Goal: Task Accomplishment & Management: Complete application form

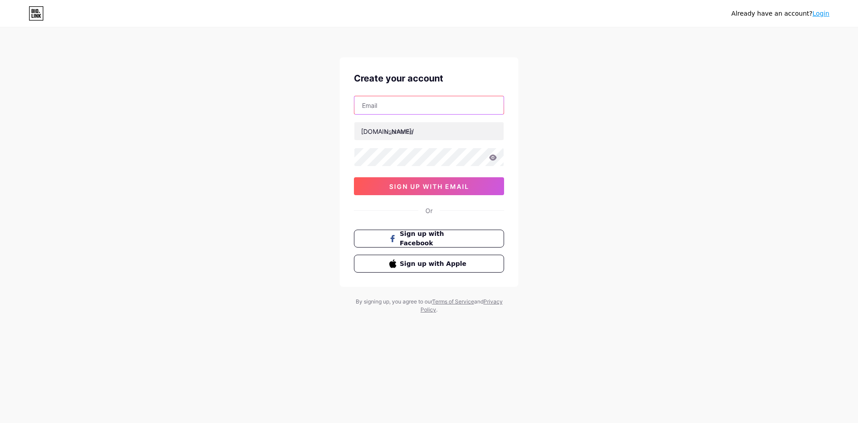
click at [398, 98] on input "text" at bounding box center [429, 105] width 149 height 18
type input "[PERSON_NAME][EMAIL_ADDRESS][DOMAIN_NAME]"
click at [413, 137] on input "text" at bounding box center [429, 131] width 149 height 18
type input "bytemek"
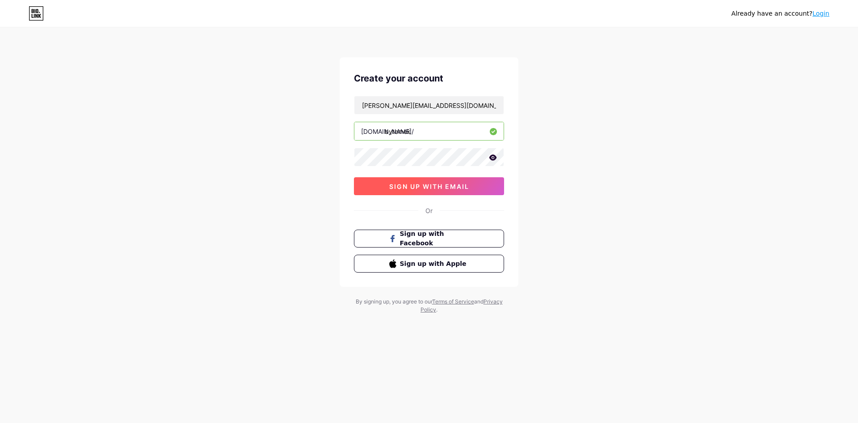
click at [421, 187] on span "sign up with email" at bounding box center [429, 186] width 80 height 8
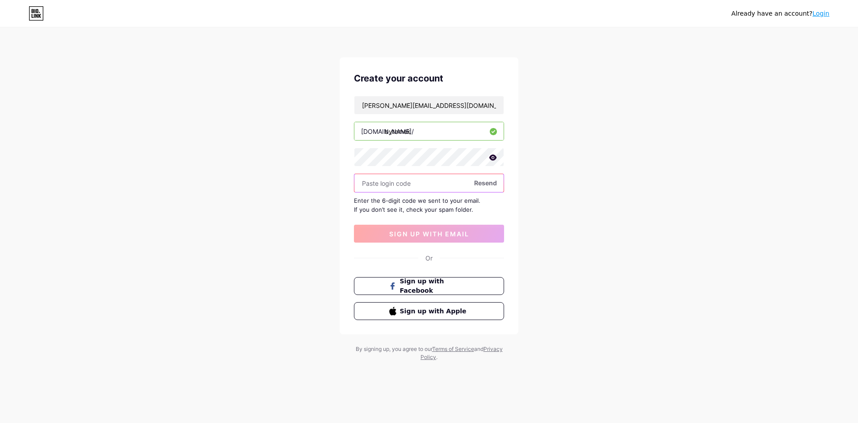
paste input "333011"
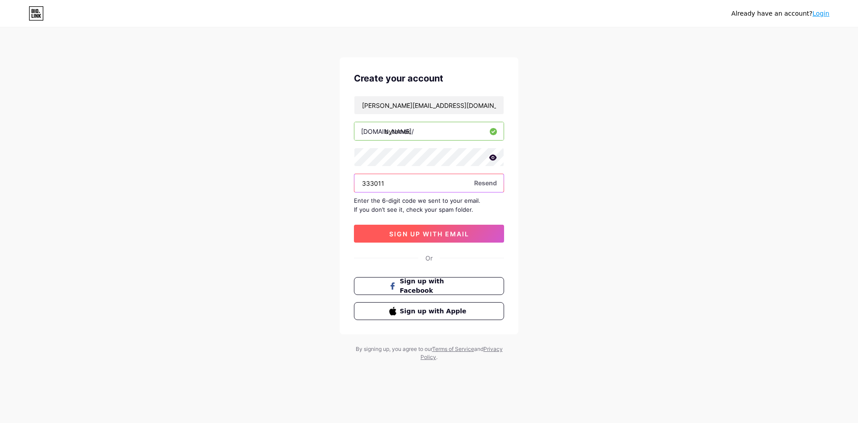
type input "333011"
click at [404, 236] on span "sign up with email" at bounding box center [429, 234] width 80 height 8
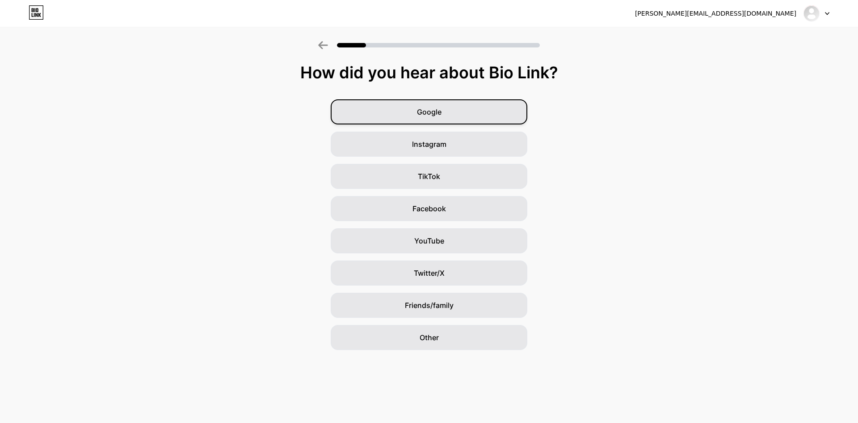
click at [449, 107] on div "Google" at bounding box center [429, 111] width 197 height 25
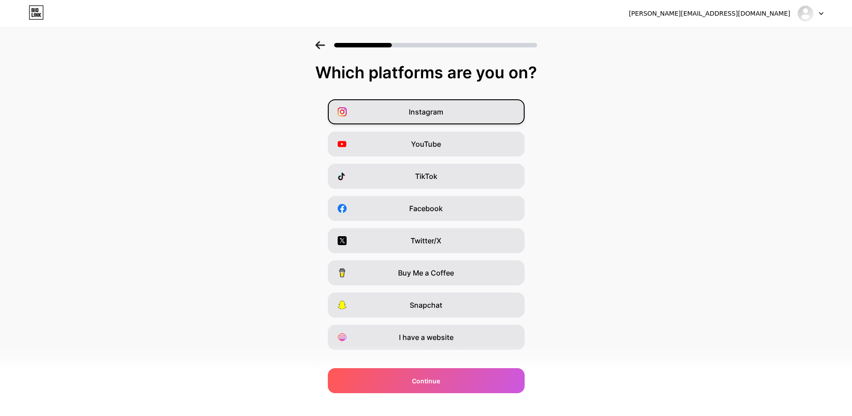
click at [405, 118] on div "Instagram" at bounding box center [426, 111] width 197 height 25
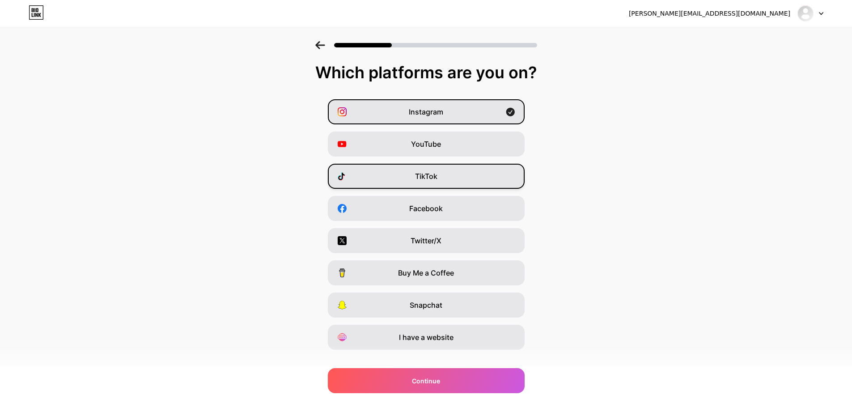
click at [407, 174] on div "TikTok" at bounding box center [426, 176] width 197 height 25
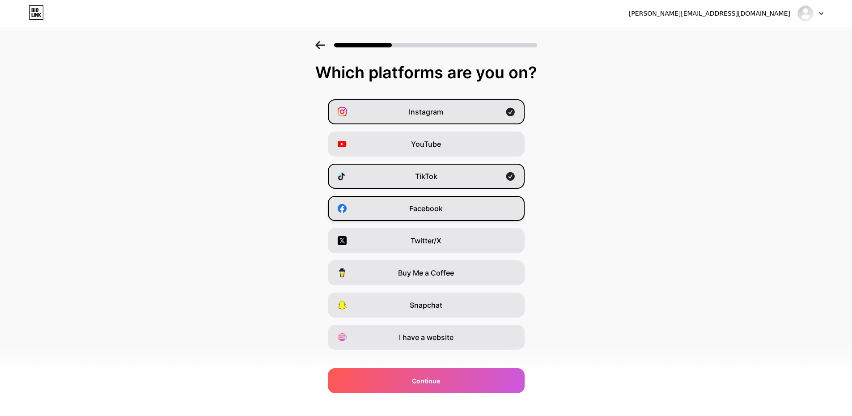
click at [415, 204] on span "Facebook" at bounding box center [426, 208] width 34 height 11
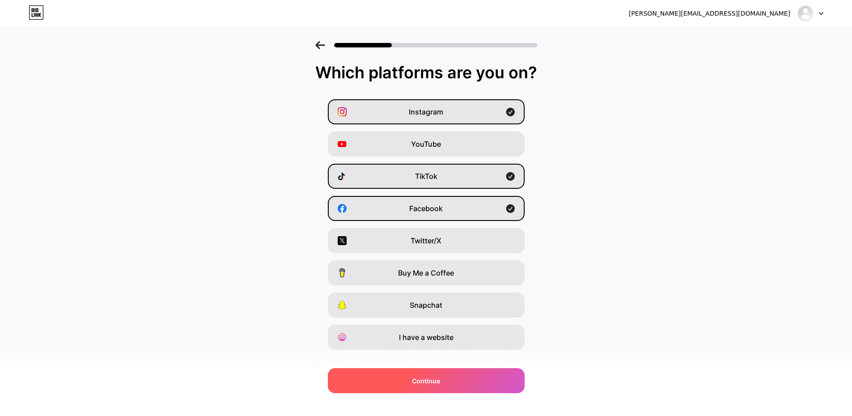
click at [413, 376] on div "Continue" at bounding box center [426, 380] width 197 height 25
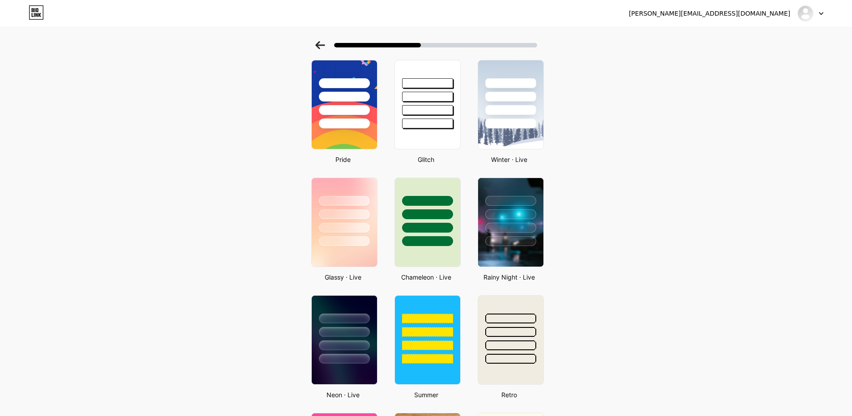
scroll to position [157, 0]
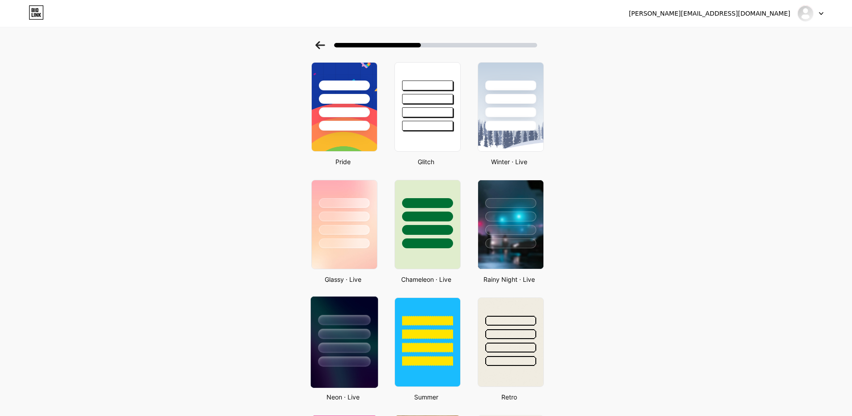
click at [360, 341] on div at bounding box center [343, 331] width 67 height 70
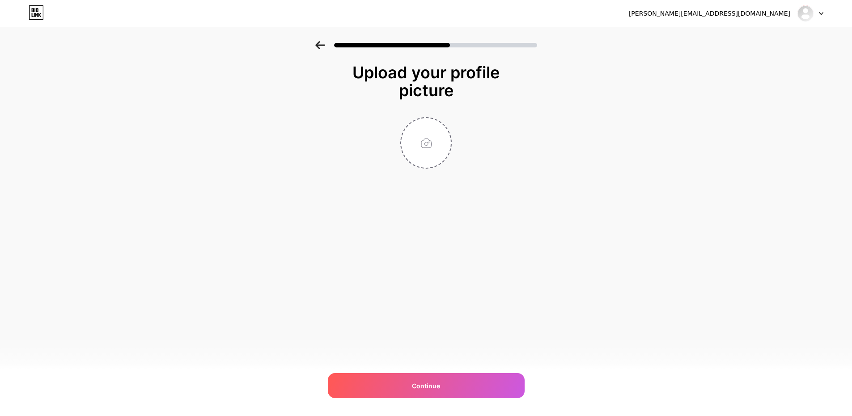
scroll to position [0, 0]
click at [440, 142] on input "file" at bounding box center [430, 143] width 50 height 50
type input "C:\fakepath\Icon-dark.png"
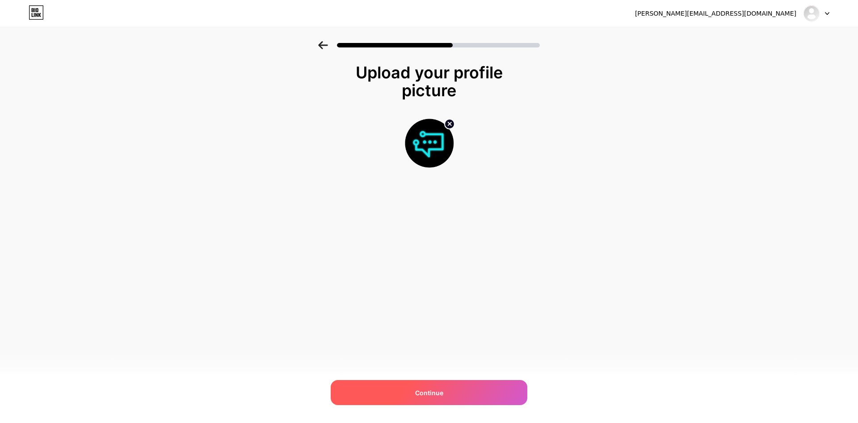
click at [444, 392] on div "Continue" at bounding box center [429, 392] width 197 height 25
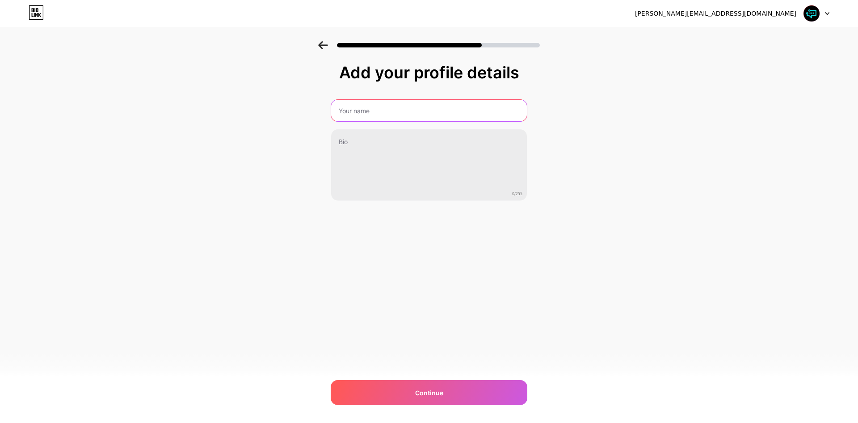
click at [391, 106] on input "text" at bounding box center [429, 110] width 196 height 21
type input "ב"
type input "Byte ועמק"
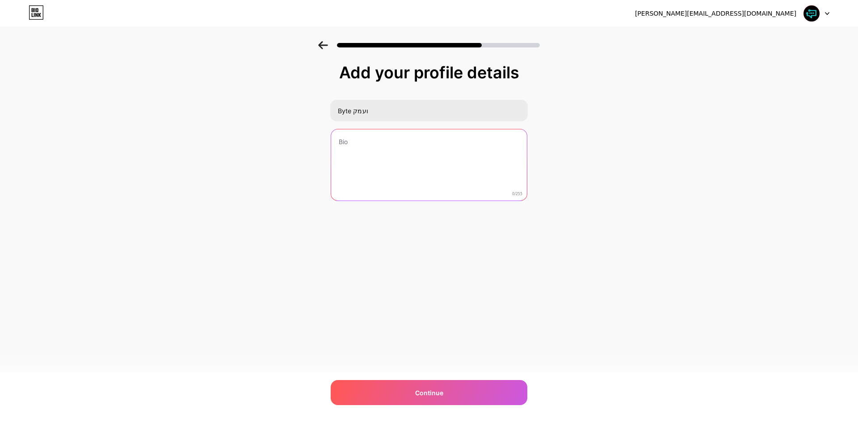
click at [389, 131] on textarea at bounding box center [429, 165] width 196 height 72
type textarea "ר"
type textarea "א"
click at [391, 154] on textarea "קהילה טכנולוגית" at bounding box center [429, 165] width 198 height 73
paste textarea "📍"
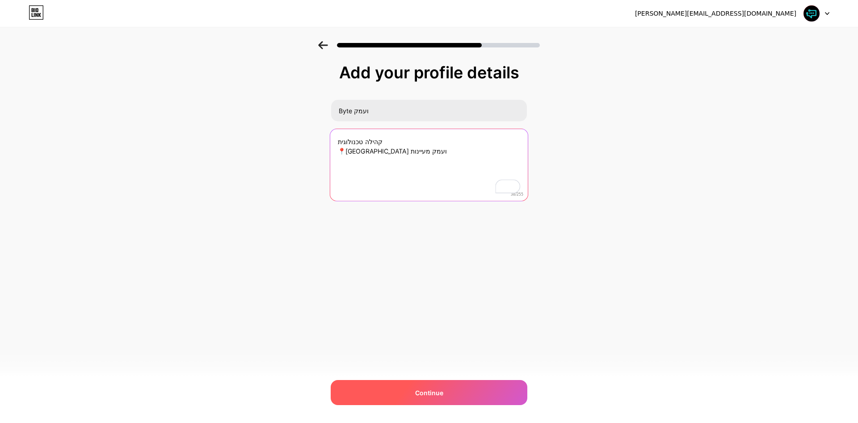
type textarea "קהילה טכנולוגית 📍[GEOGRAPHIC_DATA] ועמק מעיינות"
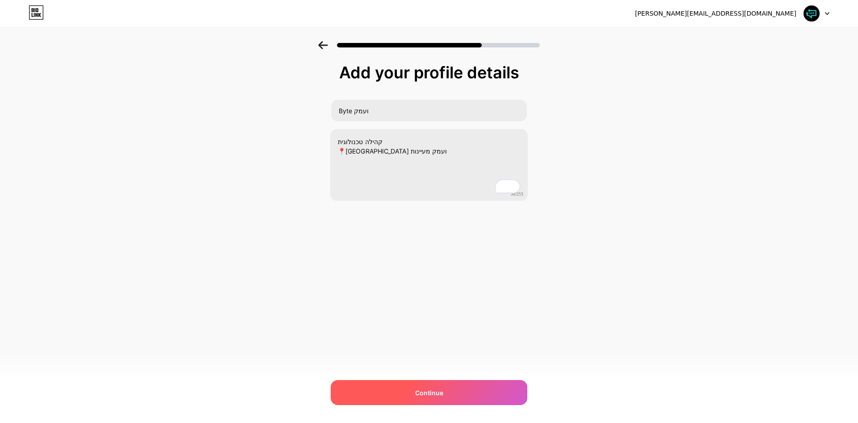
click at [434, 390] on span "Continue" at bounding box center [429, 392] width 28 height 9
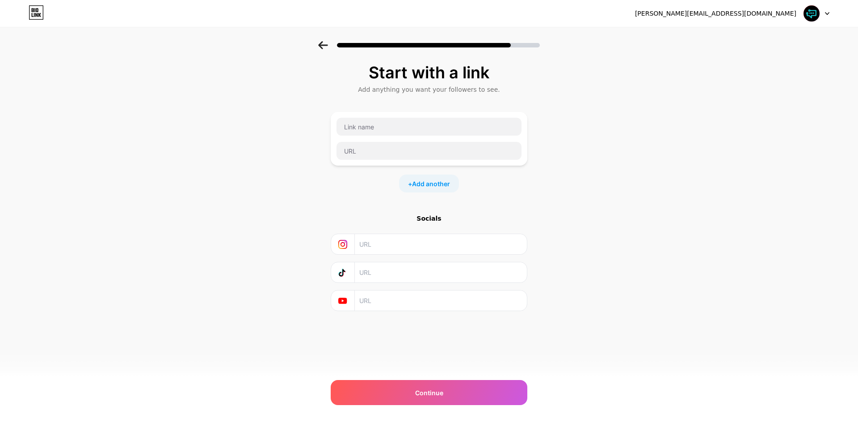
click at [349, 321] on div "Start with a link Add anything you want your followers to see. + Add another So…" at bounding box center [429, 209] width 197 height 292
click at [343, 319] on div "Start with a link Add anything you want your followers to see. + Add another So…" at bounding box center [429, 209] width 197 height 292
click at [397, 212] on div "Start with a link Add anything you want your followers to see. + Add another So…" at bounding box center [429, 186] width 197 height 247
click at [380, 123] on input "text" at bounding box center [429, 127] width 185 height 18
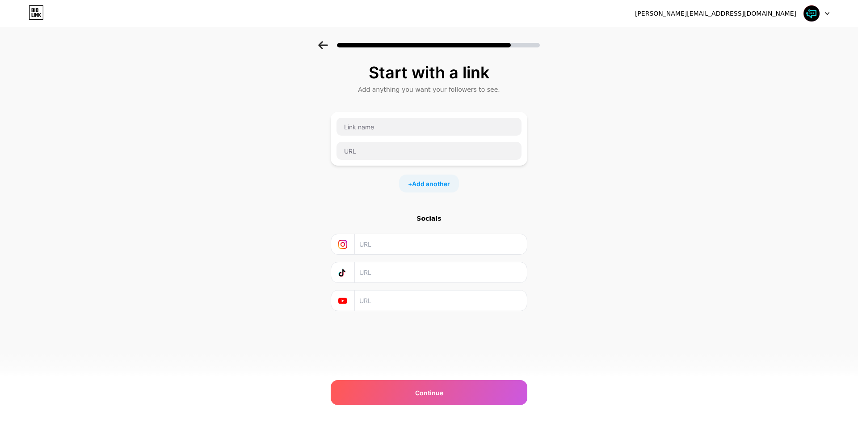
click at [407, 236] on input "text" at bounding box center [440, 244] width 162 height 20
click at [370, 247] on input "text" at bounding box center [440, 244] width 162 height 20
click at [380, 236] on input "[DOMAIN_NAME][URL]" at bounding box center [440, 244] width 162 height 20
click at [380, 244] on input "[DOMAIN_NAME][URL]" at bounding box center [440, 244] width 162 height 20
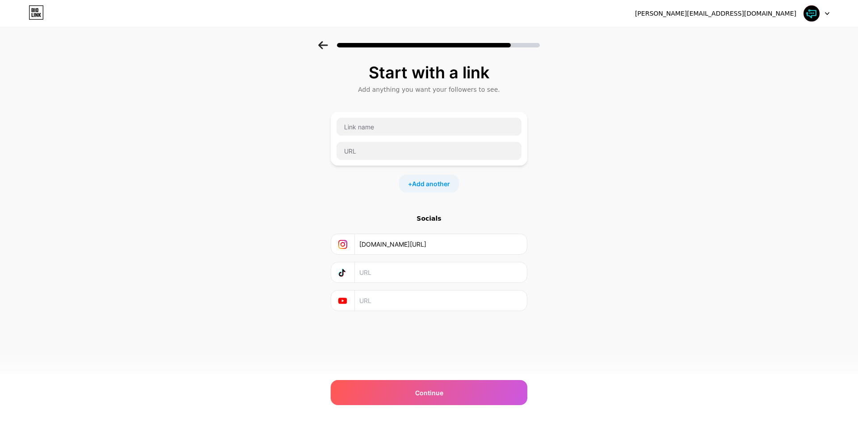
click at [380, 244] on input "[DOMAIN_NAME][URL]" at bounding box center [440, 244] width 162 height 20
type input "[DOMAIN_NAME][URL]"
click at [380, 273] on input "text" at bounding box center [440, 272] width 162 height 20
paste input "[DOMAIN_NAME][URL]"
drag, startPoint x: 389, startPoint y: 274, endPoint x: 351, endPoint y: 272, distance: 37.2
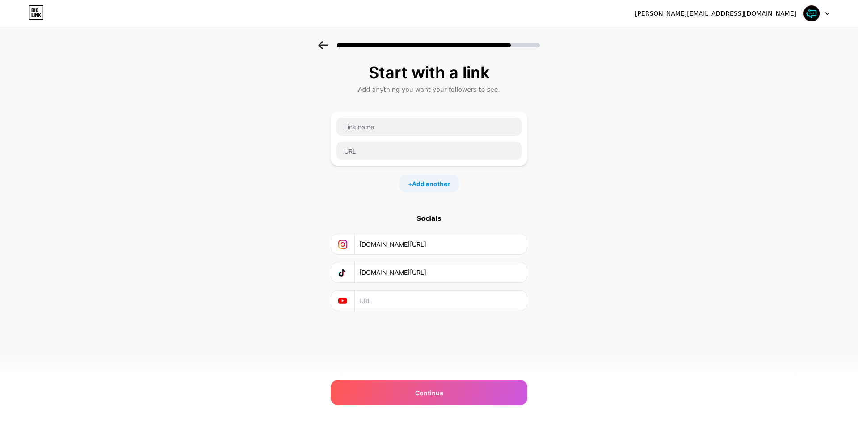
click at [353, 272] on div "[DOMAIN_NAME][URL]" at bounding box center [429, 272] width 185 height 20
type input "[DOMAIN_NAME][URL]"
click at [388, 300] on input "text" at bounding box center [440, 300] width 162 height 20
click at [347, 304] on icon at bounding box center [342, 300] width 9 height 9
click at [420, 125] on input "text" at bounding box center [429, 127] width 185 height 18
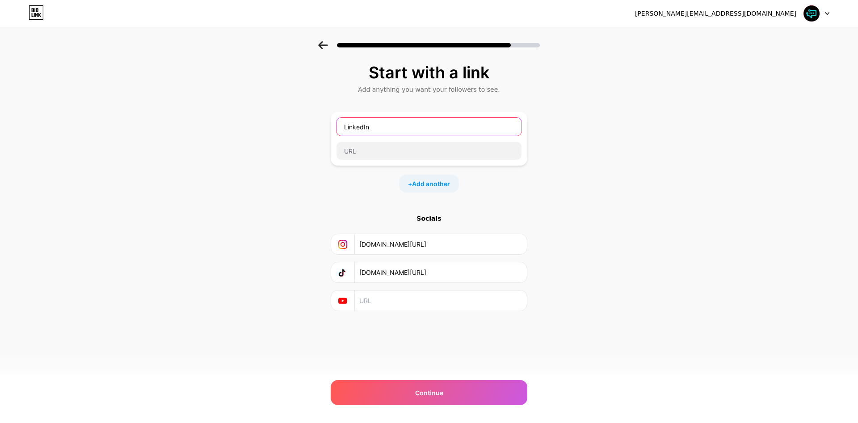
type input "LinkedIn"
click at [388, 302] on input "text" at bounding box center [440, 300] width 162 height 20
click at [368, 143] on input "text" at bounding box center [429, 151] width 185 height 18
paste input "[URL][DOMAIN_NAME]"
drag, startPoint x: 383, startPoint y: 152, endPoint x: 277, endPoint y: 150, distance: 106.0
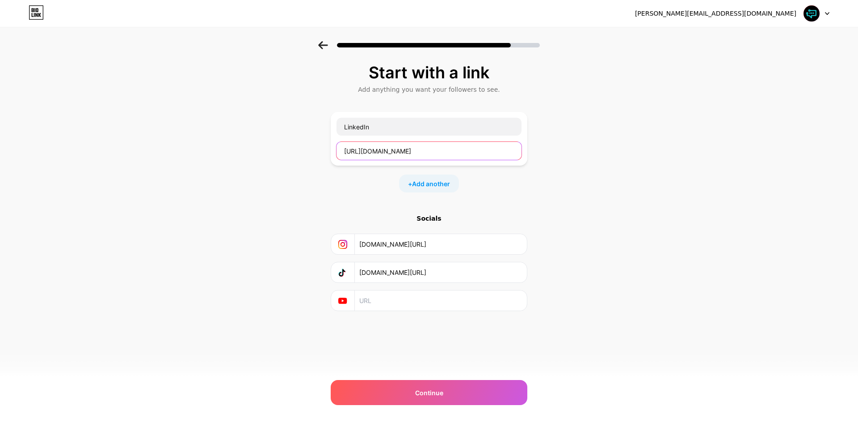
click at [277, 150] on div "Start with a link Add anything you want your followers to see. LinkedIn [URL][D…" at bounding box center [429, 198] width 858 height 314
type input "[DOMAIN_NAME][URL]"
click at [422, 188] on div "+ Add another" at bounding box center [429, 183] width 60 height 18
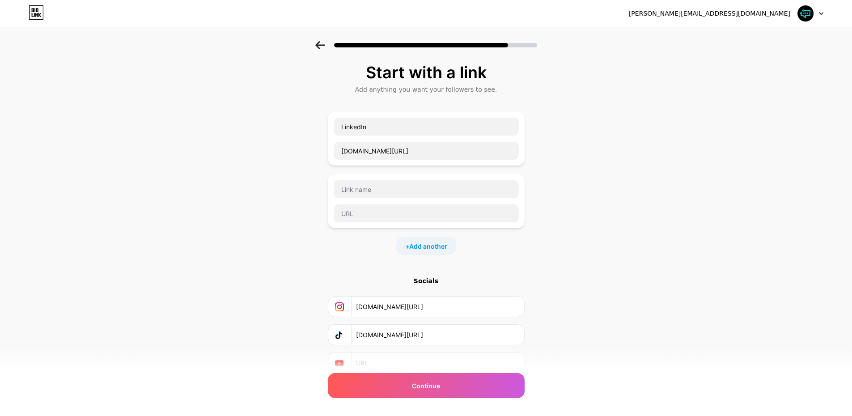
click at [401, 172] on div "LinkedIn [DOMAIN_NAME][URL] + Add another" at bounding box center [426, 183] width 197 height 143
click at [425, 381] on span "Continue" at bounding box center [426, 385] width 28 height 9
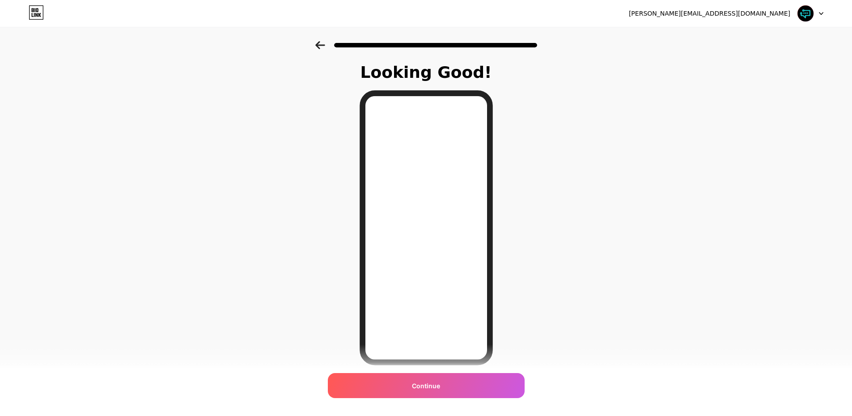
scroll to position [34, 0]
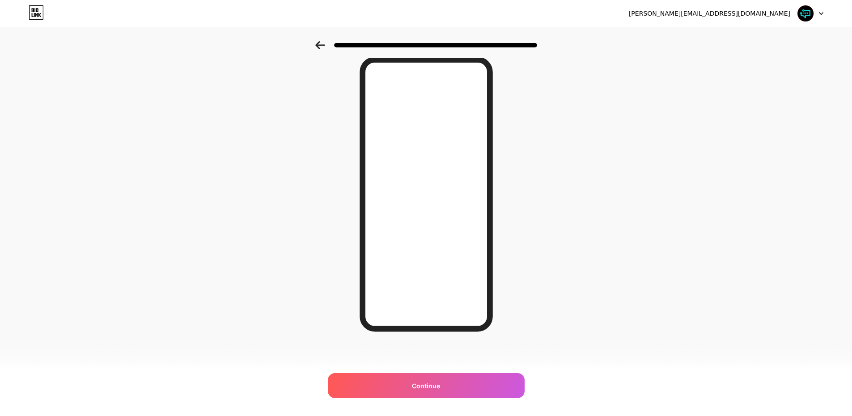
click at [324, 47] on icon at bounding box center [320, 45] width 10 height 8
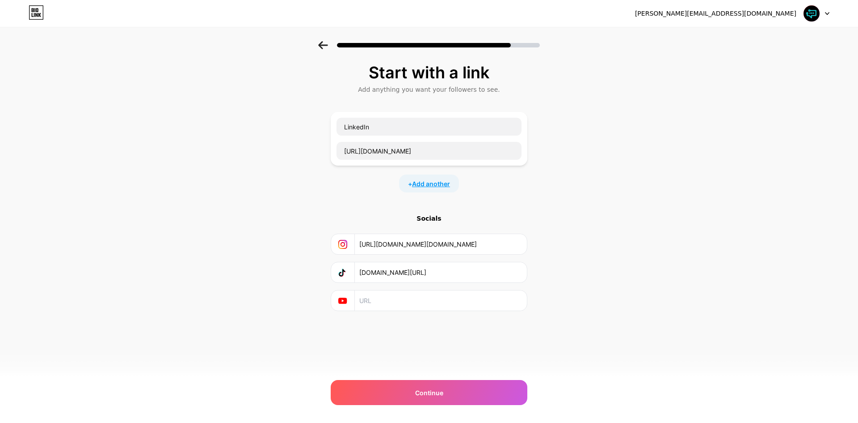
click at [423, 187] on span "Add another" at bounding box center [431, 183] width 38 height 9
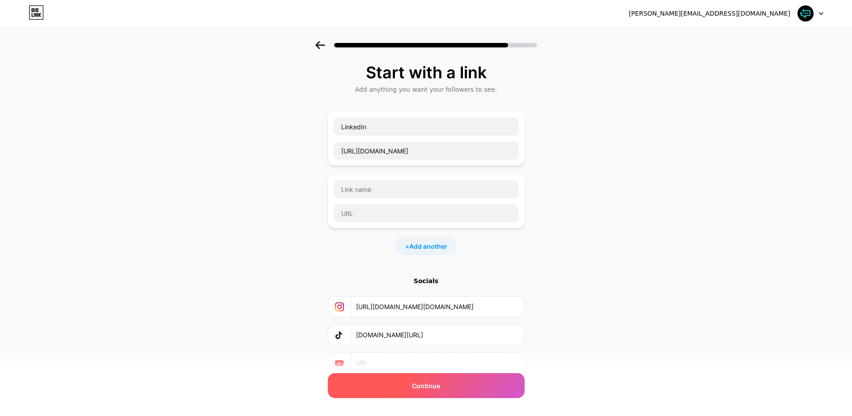
click at [460, 386] on div "Continue" at bounding box center [426, 385] width 197 height 25
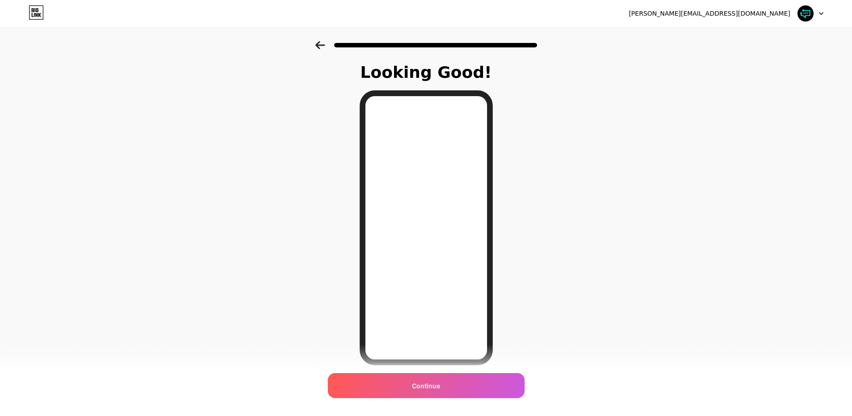
click at [325, 46] on icon at bounding box center [319, 45] width 9 height 8
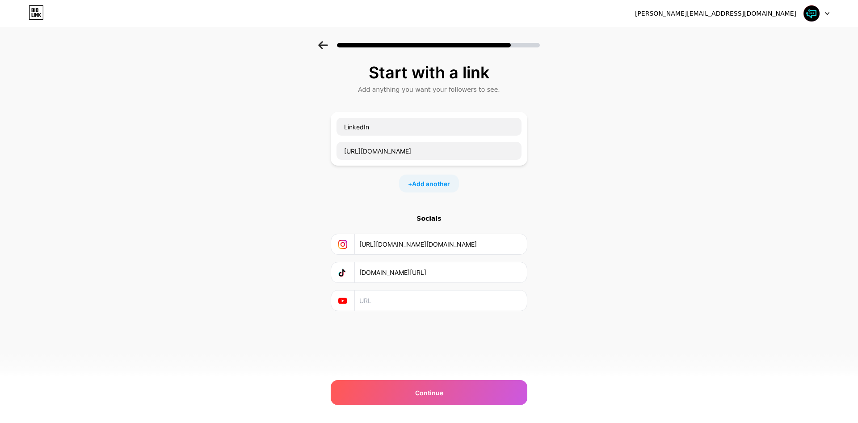
click at [347, 301] on icon at bounding box center [342, 300] width 8 height 6
click at [402, 308] on input "text" at bounding box center [440, 300] width 162 height 20
click at [436, 219] on div "Socials" at bounding box center [429, 218] width 197 height 9
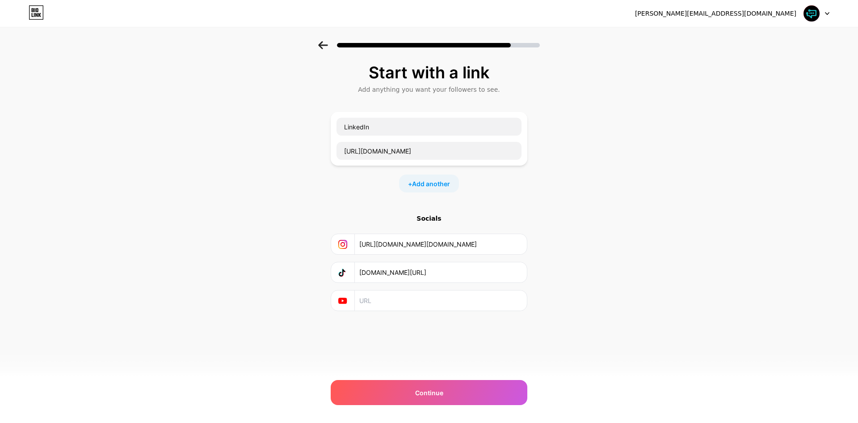
click at [316, 47] on div at bounding box center [429, 42] width 858 height 31
click at [325, 44] on icon at bounding box center [323, 45] width 10 height 8
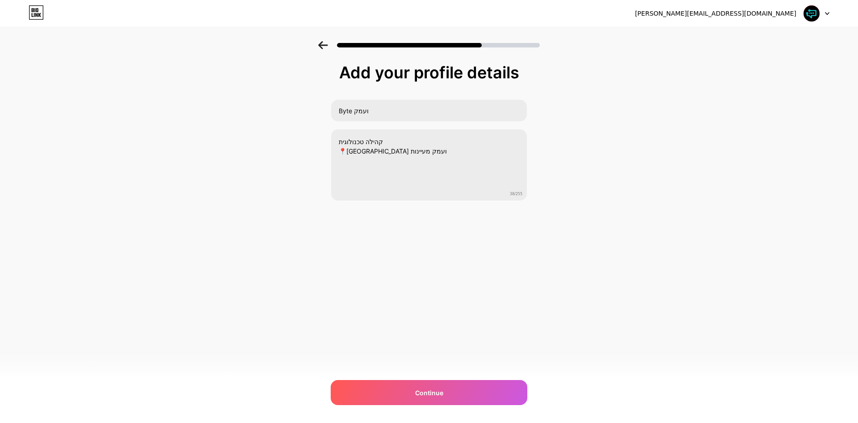
click at [325, 44] on icon at bounding box center [323, 45] width 10 height 8
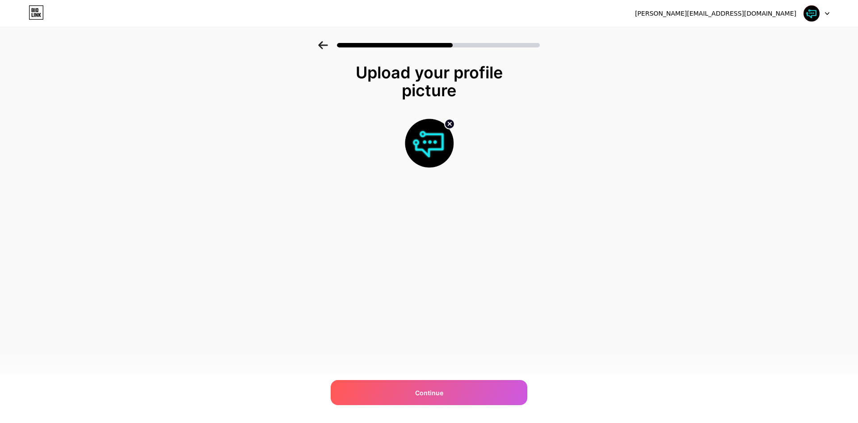
click at [325, 44] on icon at bounding box center [323, 45] width 10 height 8
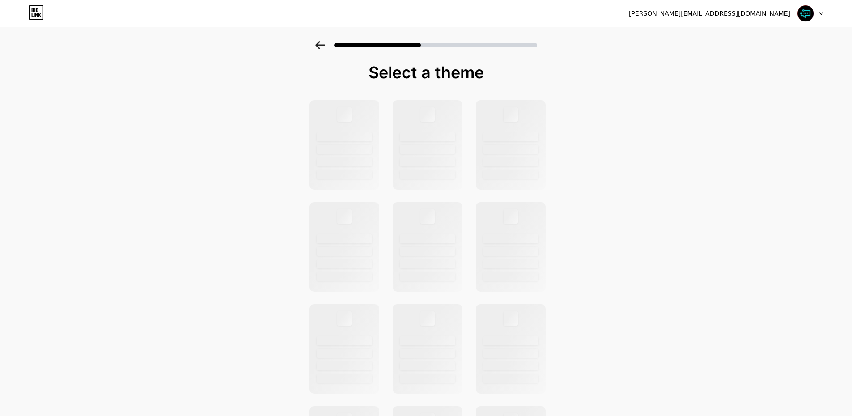
click at [325, 44] on icon at bounding box center [320, 45] width 10 height 8
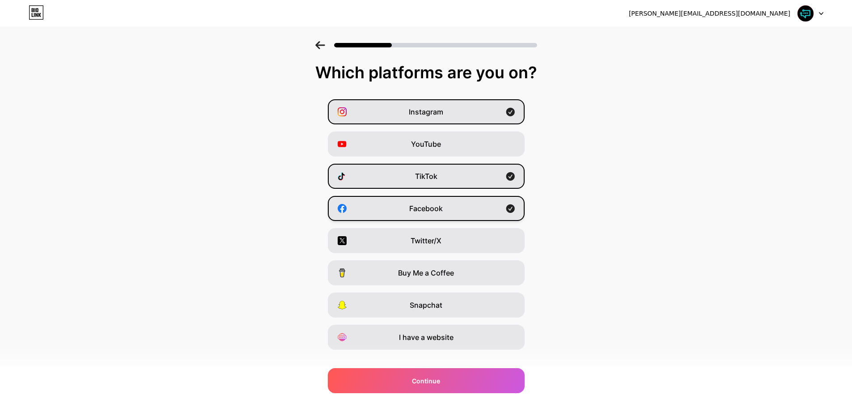
click at [411, 209] on div "Facebook" at bounding box center [426, 208] width 197 height 25
click at [418, 216] on div "Facebook" at bounding box center [426, 208] width 197 height 25
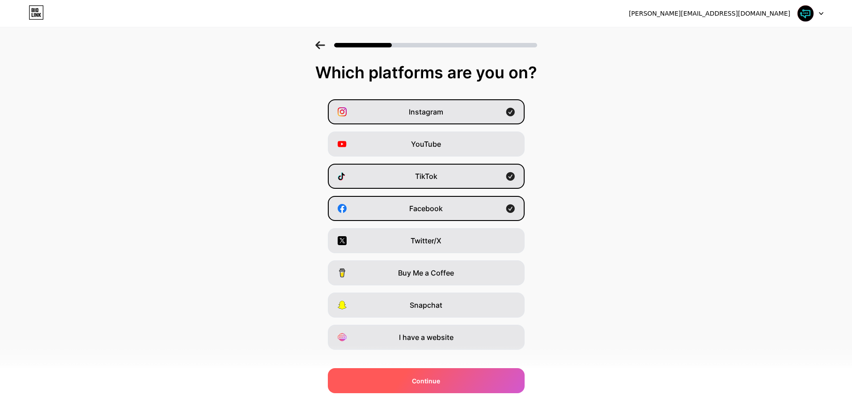
click at [431, 386] on div "Continue" at bounding box center [426, 380] width 197 height 25
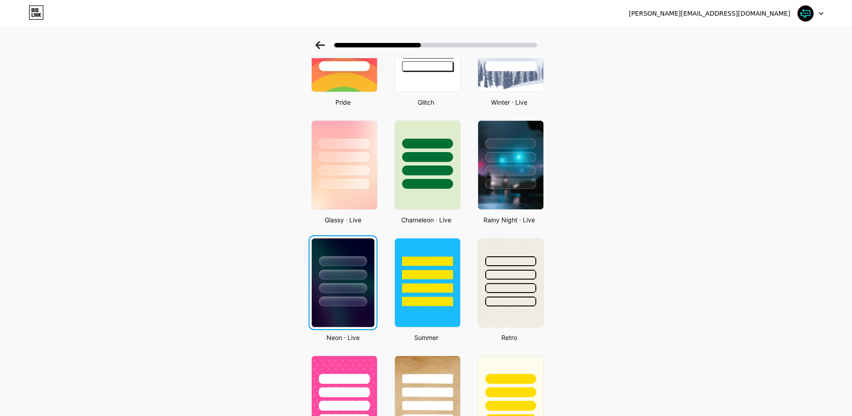
scroll to position [268, 0]
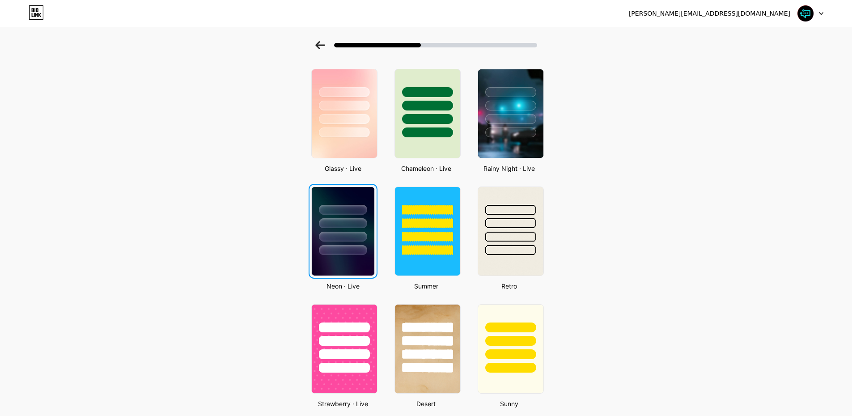
click at [352, 241] on div at bounding box center [343, 221] width 63 height 68
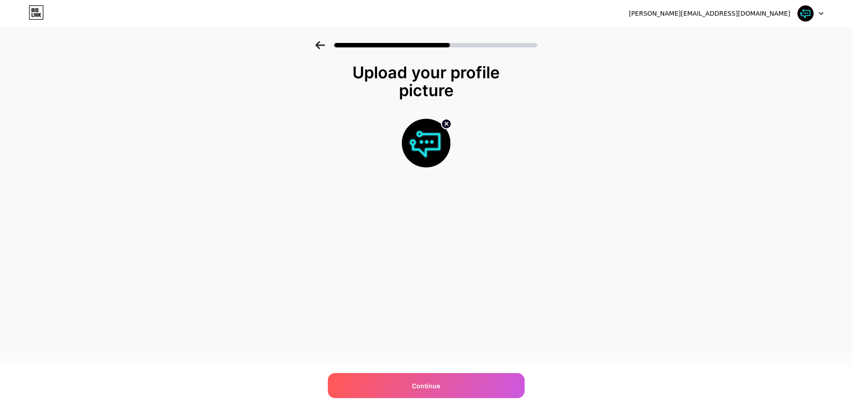
scroll to position [0, 0]
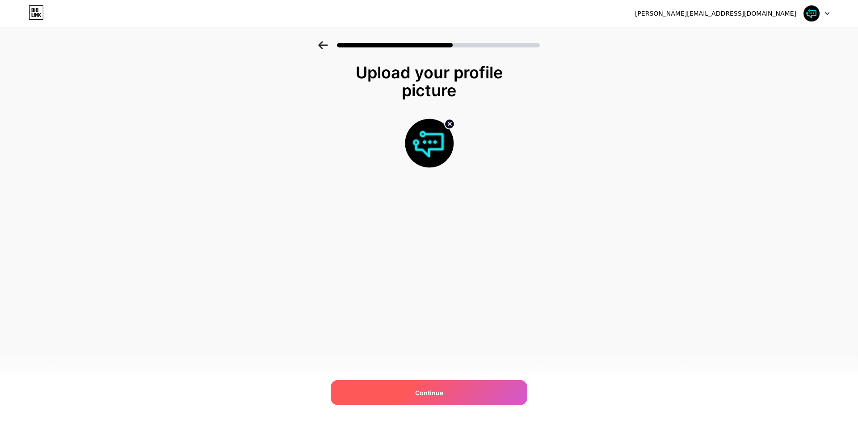
click at [443, 395] on span "Continue" at bounding box center [429, 392] width 28 height 9
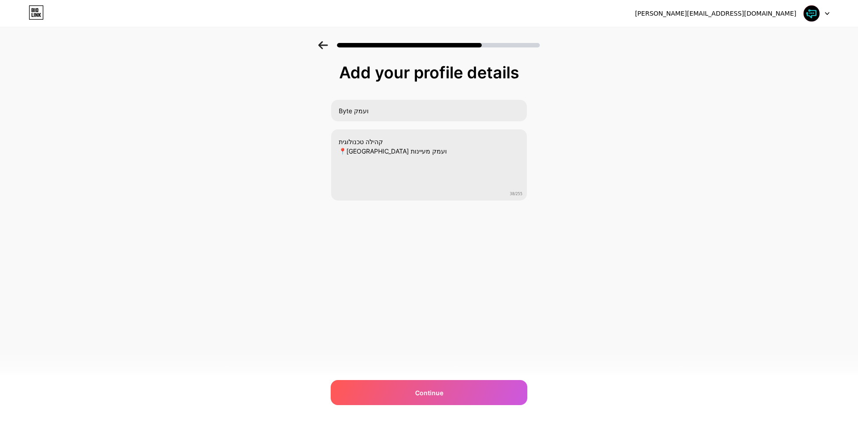
click at [443, 395] on span "Continue" at bounding box center [429, 392] width 28 height 9
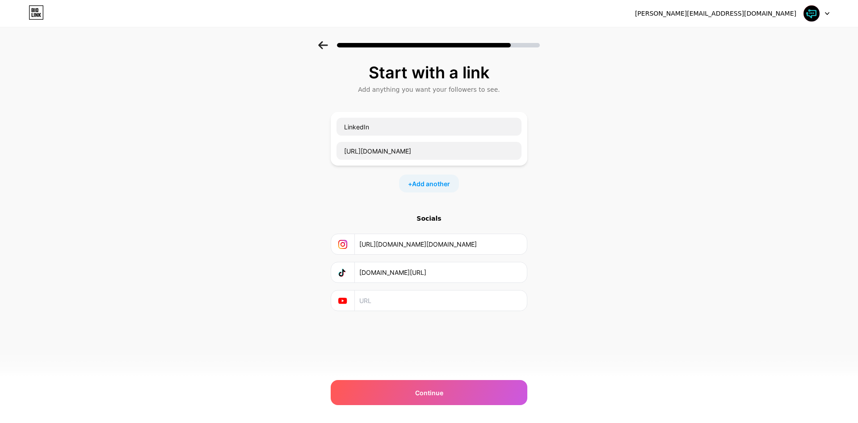
click at [360, 301] on input "text" at bounding box center [440, 300] width 162 height 20
click at [339, 302] on icon at bounding box center [342, 300] width 8 height 6
click at [372, 301] on input "text" at bounding box center [440, 300] width 162 height 20
click at [423, 188] on div "+ Add another" at bounding box center [429, 183] width 60 height 18
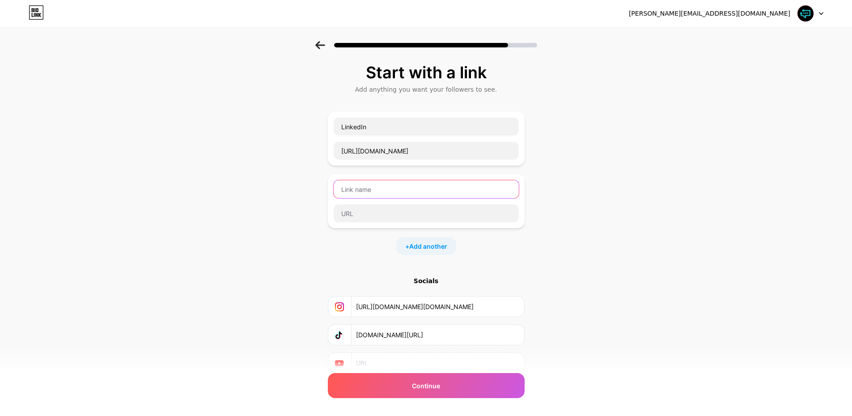
click at [420, 187] on input "text" at bounding box center [426, 189] width 185 height 18
type input "Facebook"
drag, startPoint x: 408, startPoint y: 206, endPoint x: 407, endPoint y: 212, distance: 6.3
click at [408, 207] on input "text" at bounding box center [426, 213] width 185 height 18
paste input "[URL][DOMAIN_NAME]"
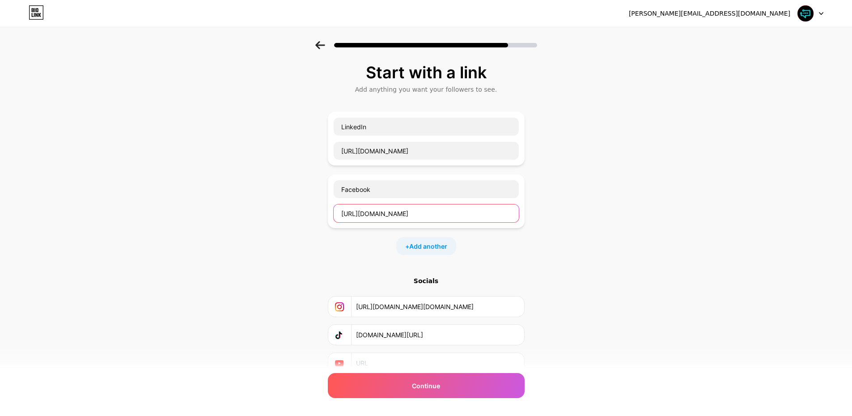
scroll to position [0, 13]
type input "[URL][DOMAIN_NAME]"
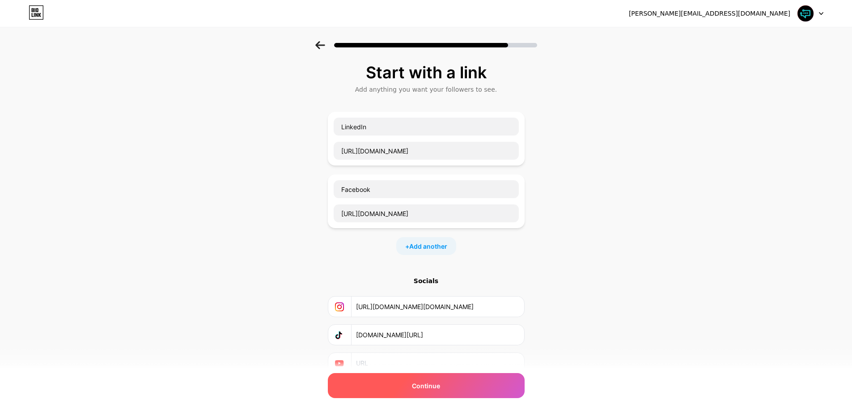
click at [473, 380] on div "Continue" at bounding box center [426, 385] width 197 height 25
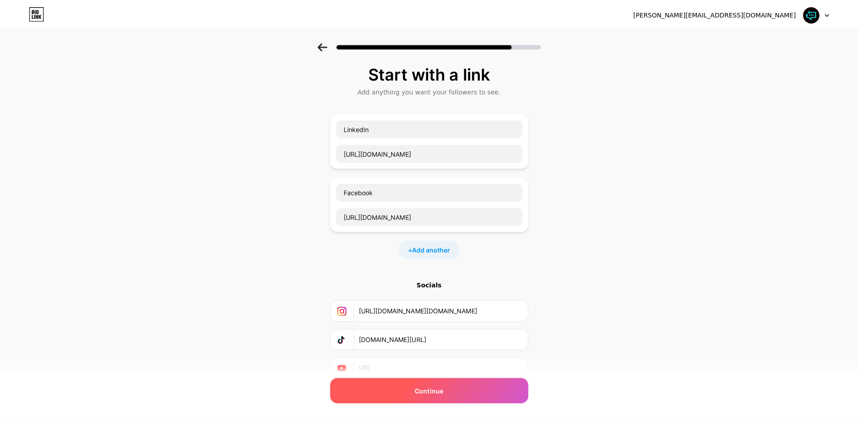
scroll to position [0, 0]
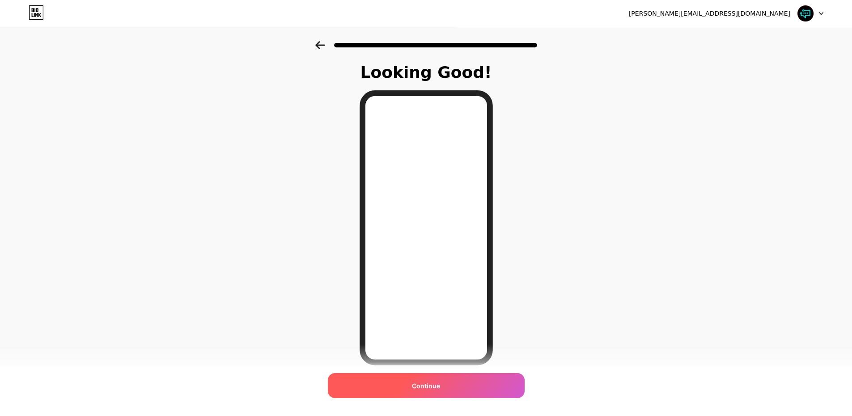
click at [435, 385] on span "Continue" at bounding box center [426, 385] width 28 height 9
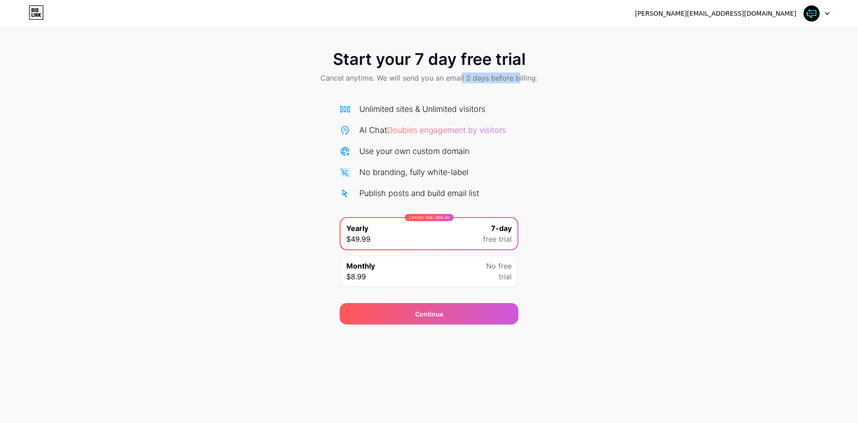
drag, startPoint x: 481, startPoint y: 75, endPoint x: 518, endPoint y: 73, distance: 37.2
click at [518, 73] on span "Cancel anytime. We will send you an email 2 days before billing." at bounding box center [429, 77] width 217 height 11
